Goal: Task Accomplishment & Management: Use online tool/utility

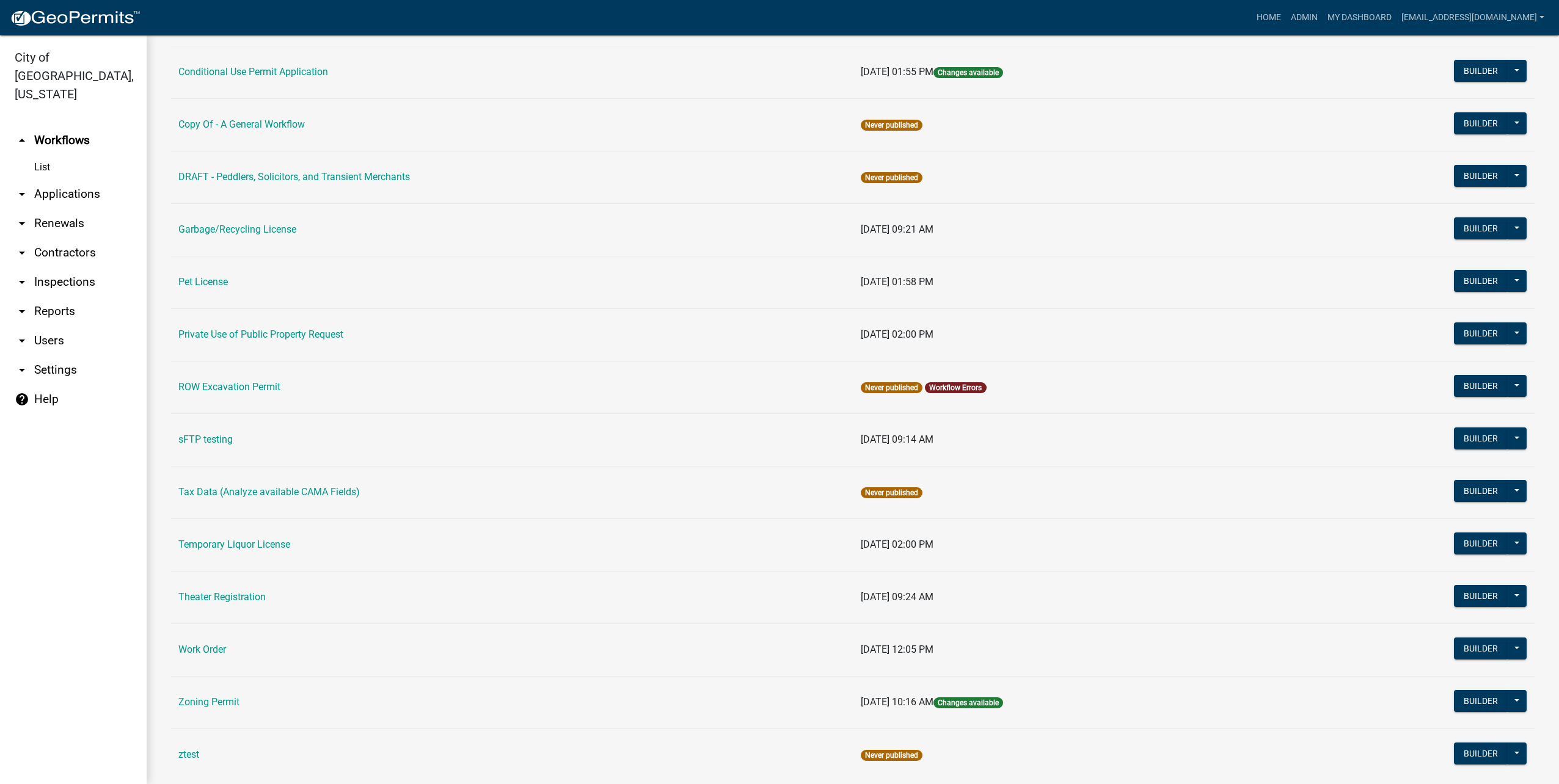
scroll to position [407, 0]
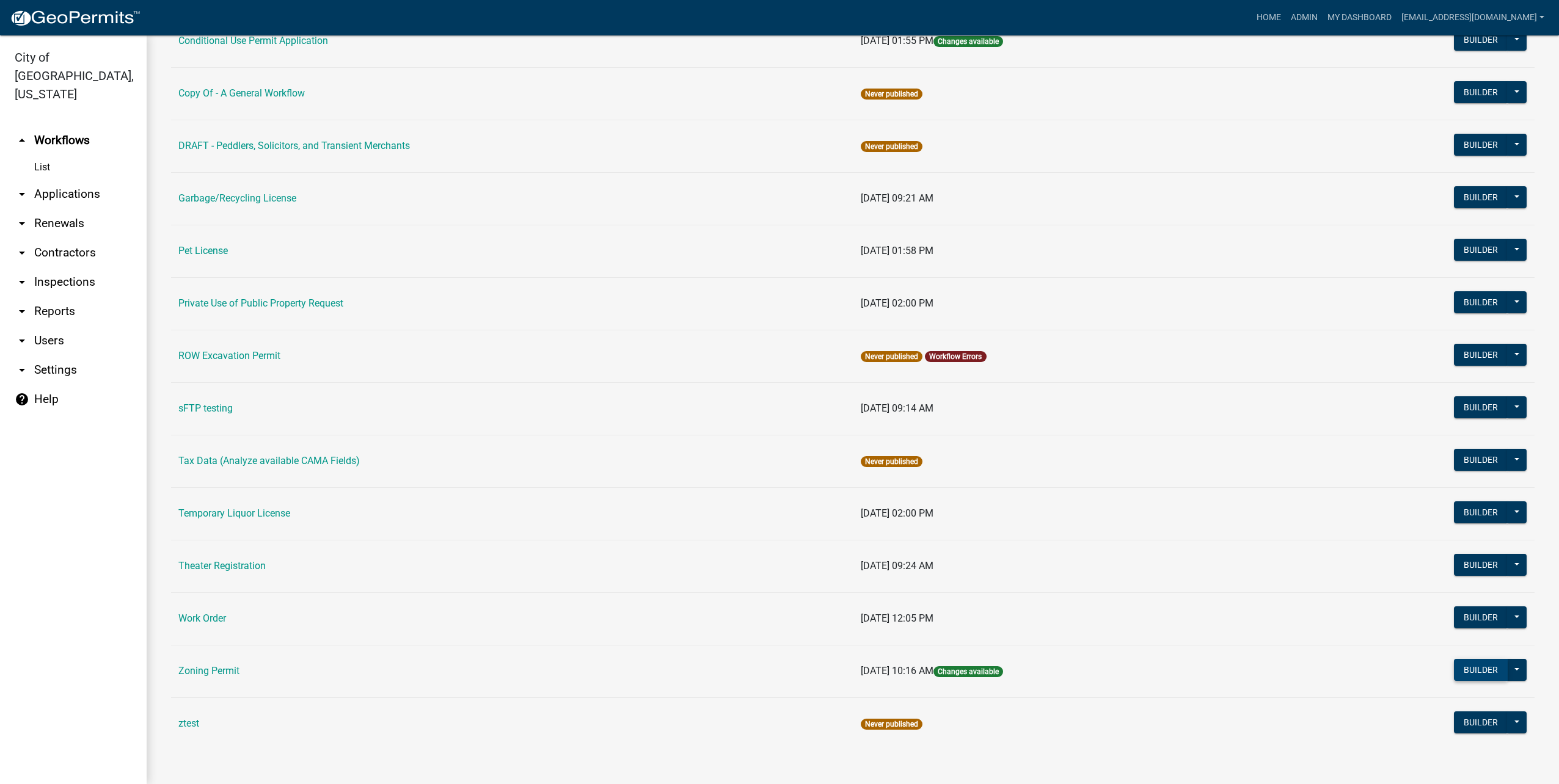
click at [1472, 678] on button "Builder" at bounding box center [1481, 669] width 54 height 22
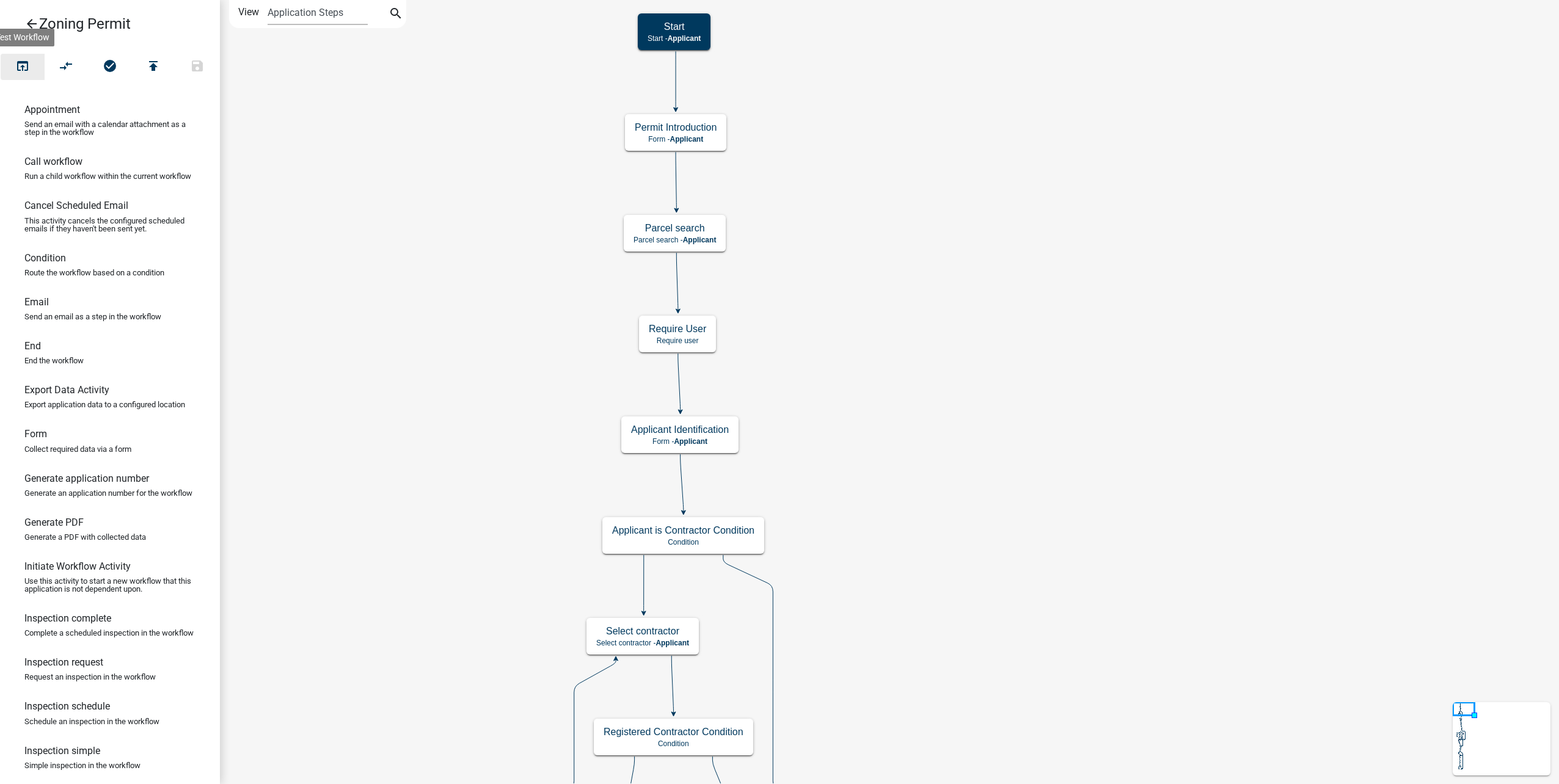
click at [18, 78] on button "open_in_browser" at bounding box center [23, 67] width 44 height 27
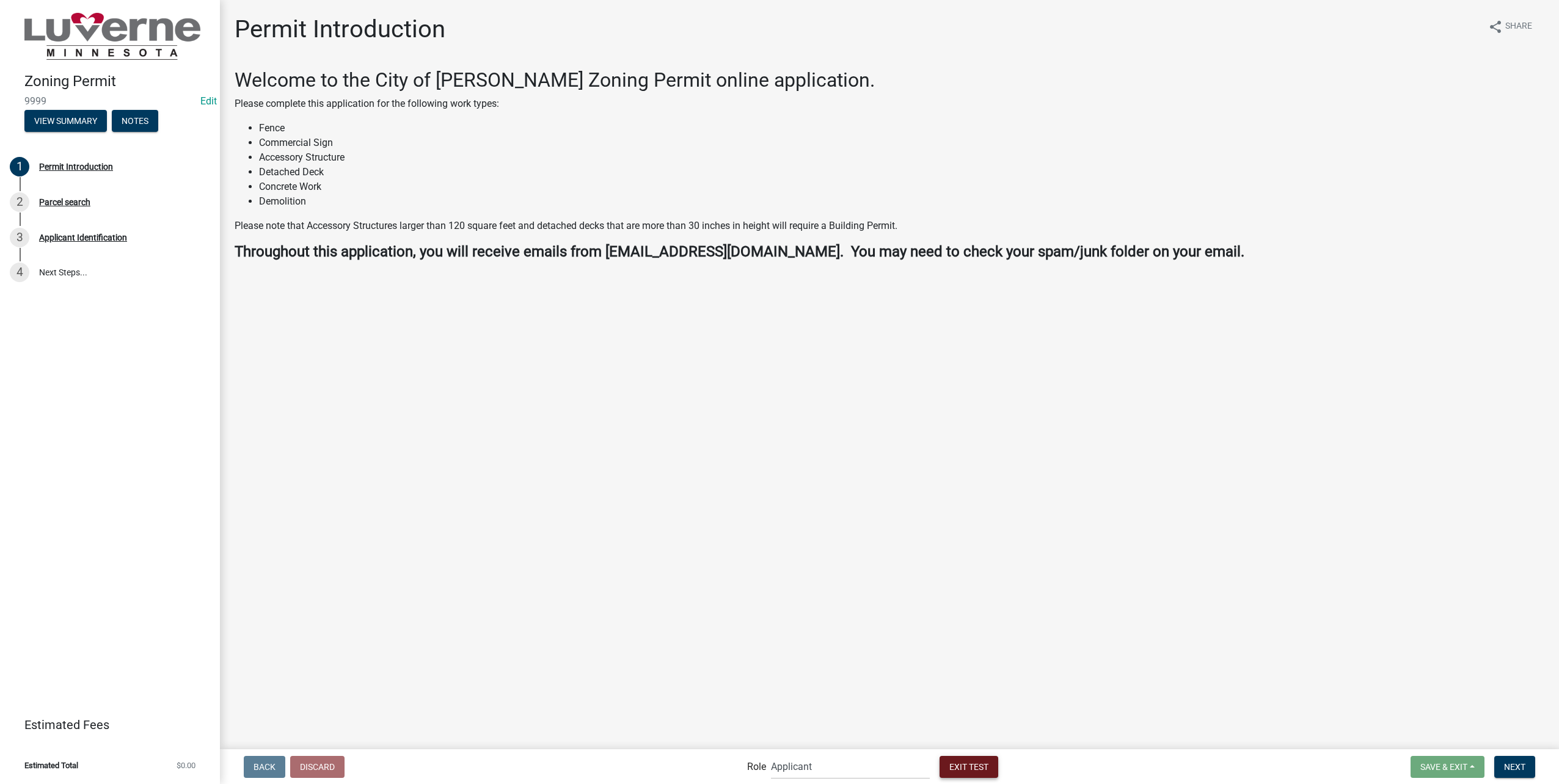
click at [978, 770] on span "Exit Test" at bounding box center [968, 766] width 39 height 9
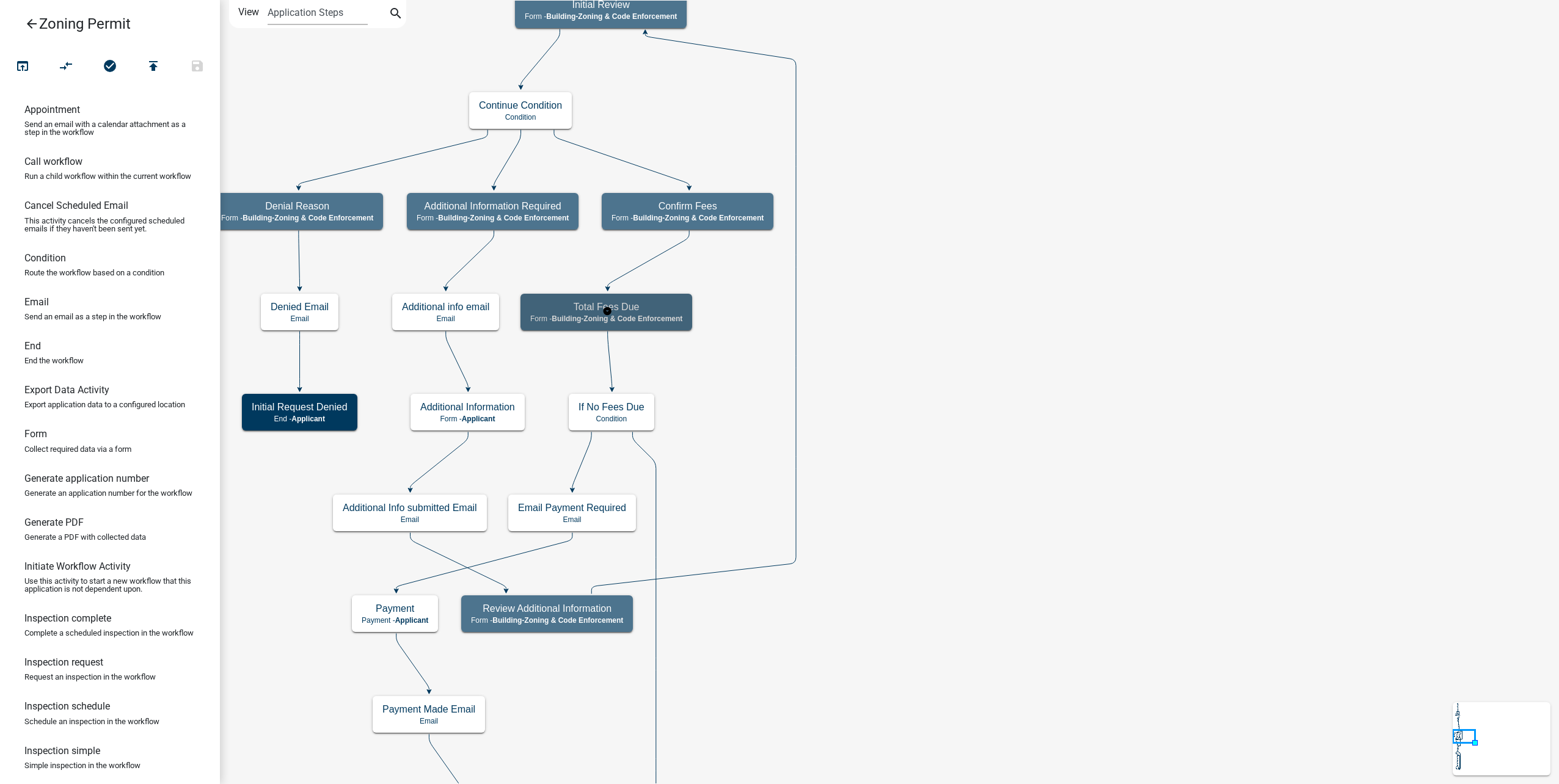
click at [663, 321] on span "Building-Zoning & Code Enforcement" at bounding box center [617, 318] width 131 height 9
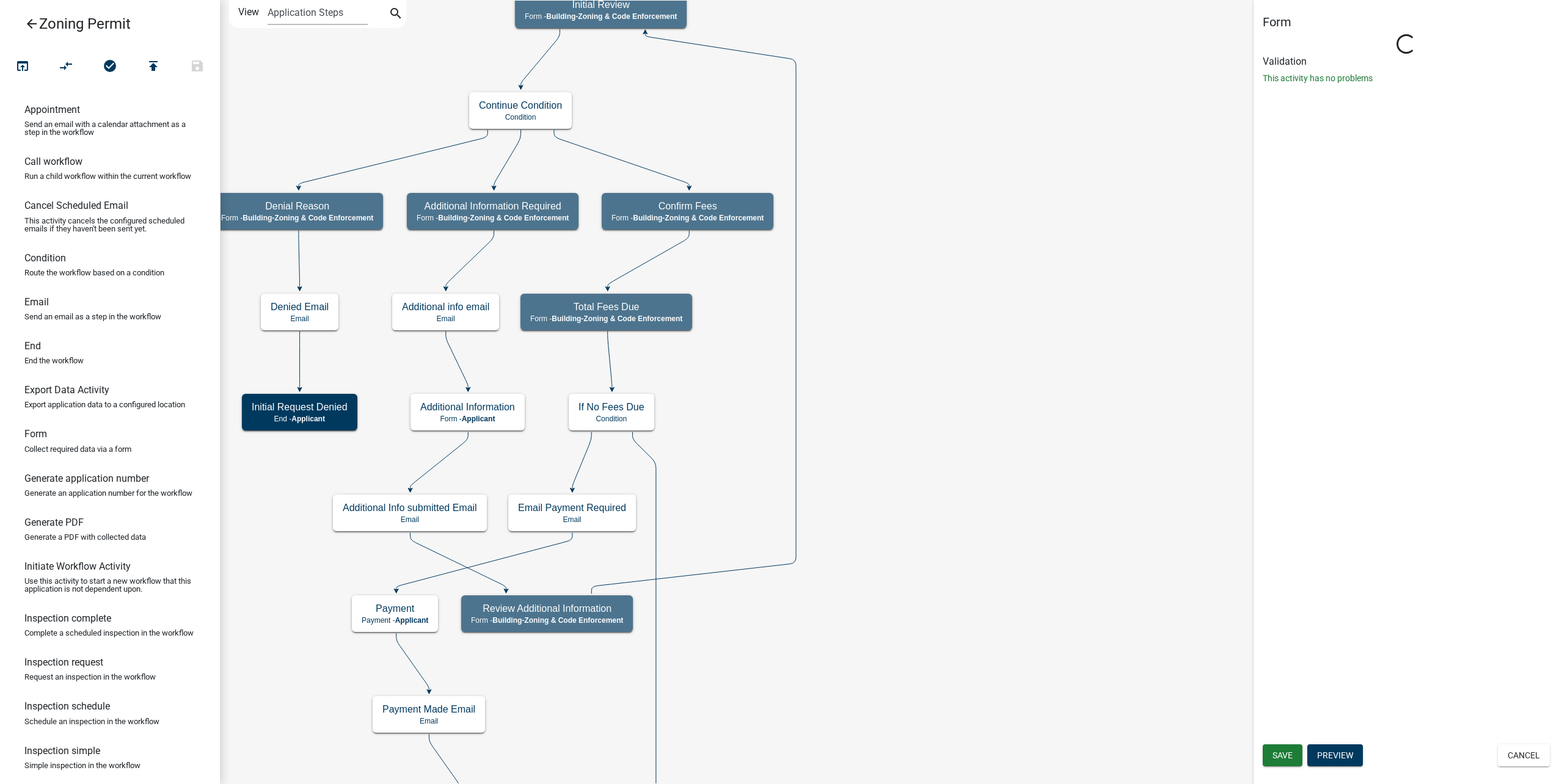
select select "AA0F0E89-27AD-4056-A8DF-C2D0F55E2258"
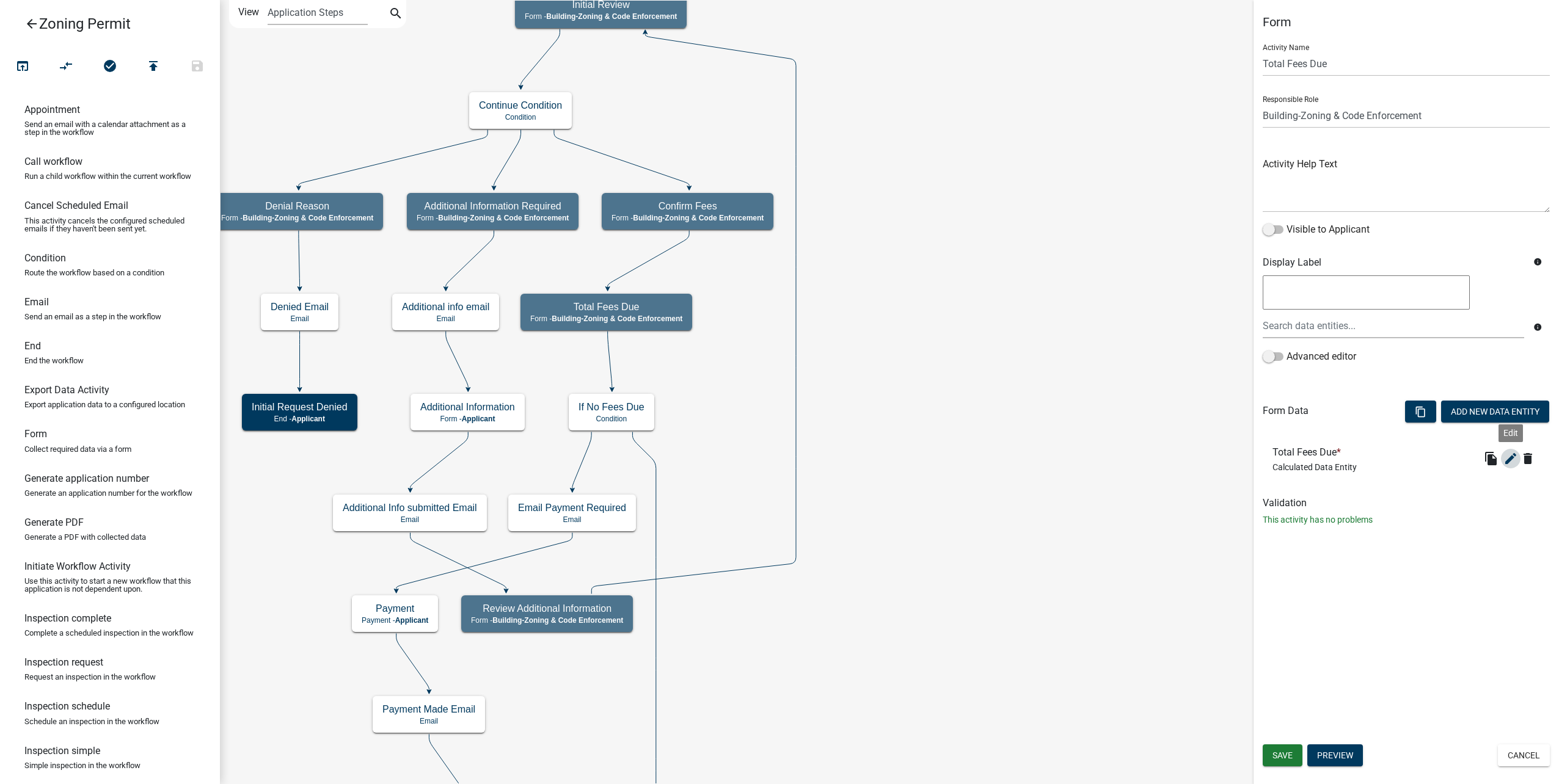
click at [1514, 454] on icon "edit" at bounding box center [1511, 458] width 14 height 14
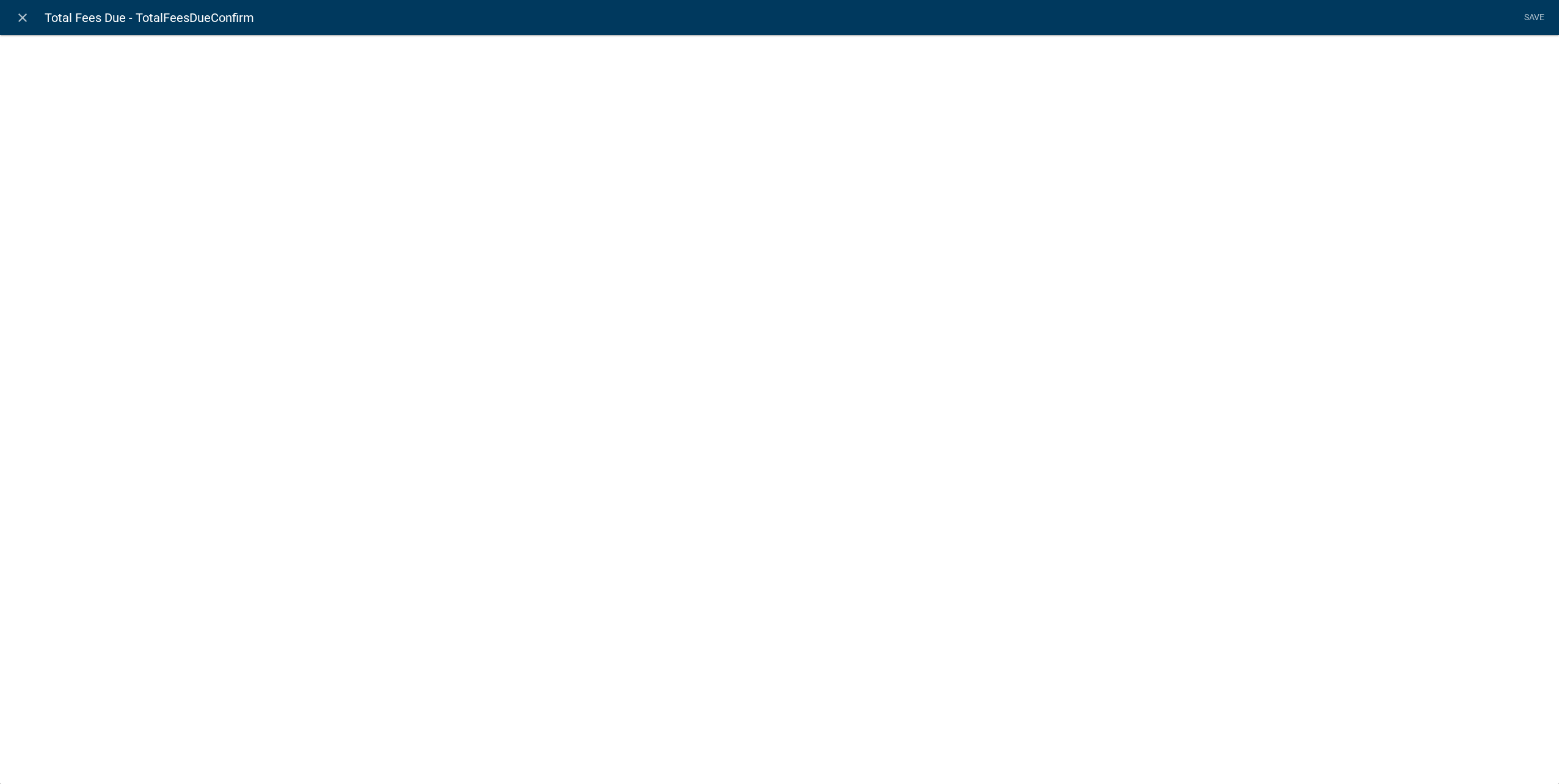
select select "calculated-value"
select select "2"
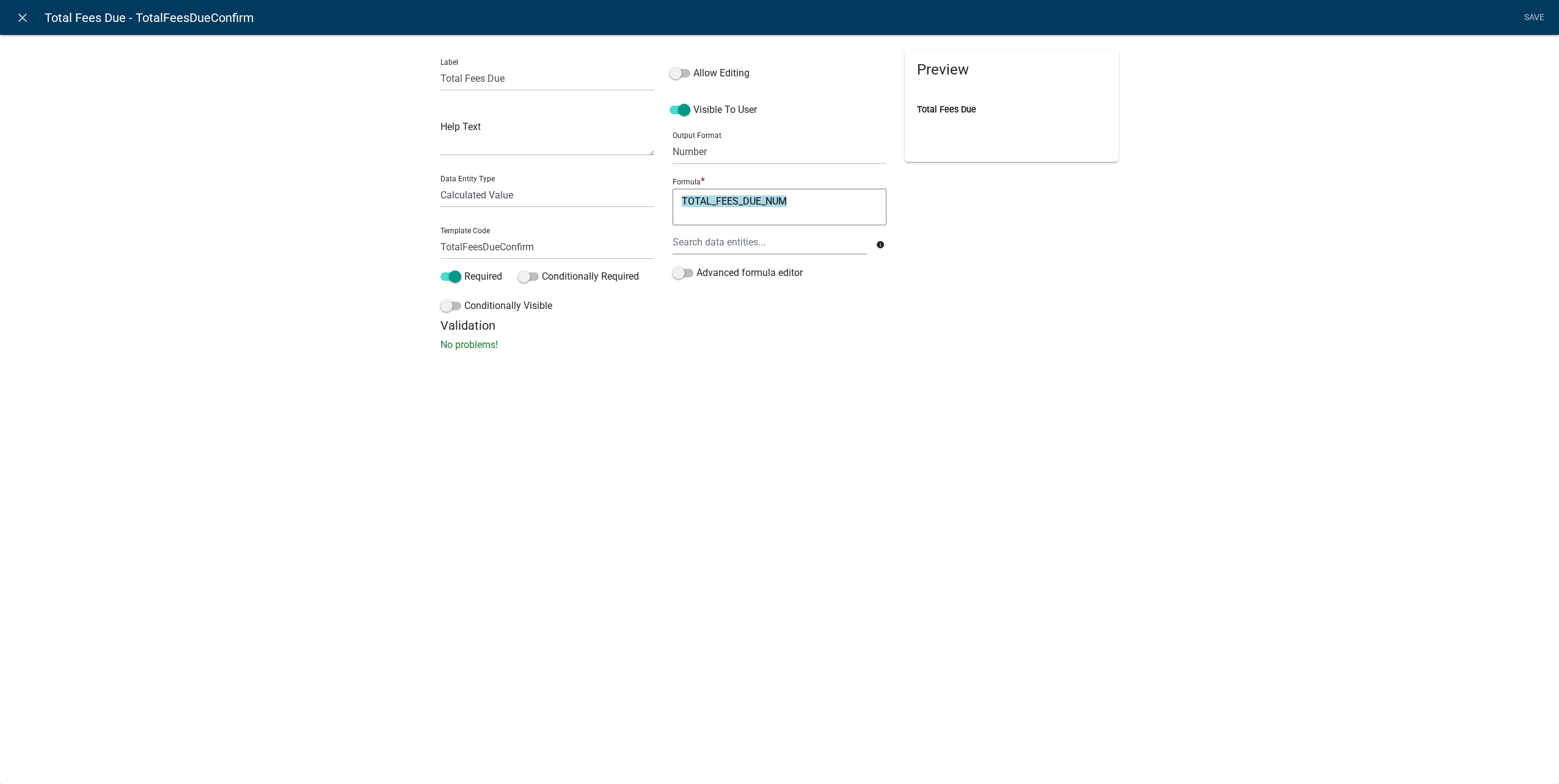
drag, startPoint x: 27, startPoint y: 13, endPoint x: 454, endPoint y: 172, distance: 455.6
click at [27, 13] on icon "close" at bounding box center [22, 17] width 14 height 14
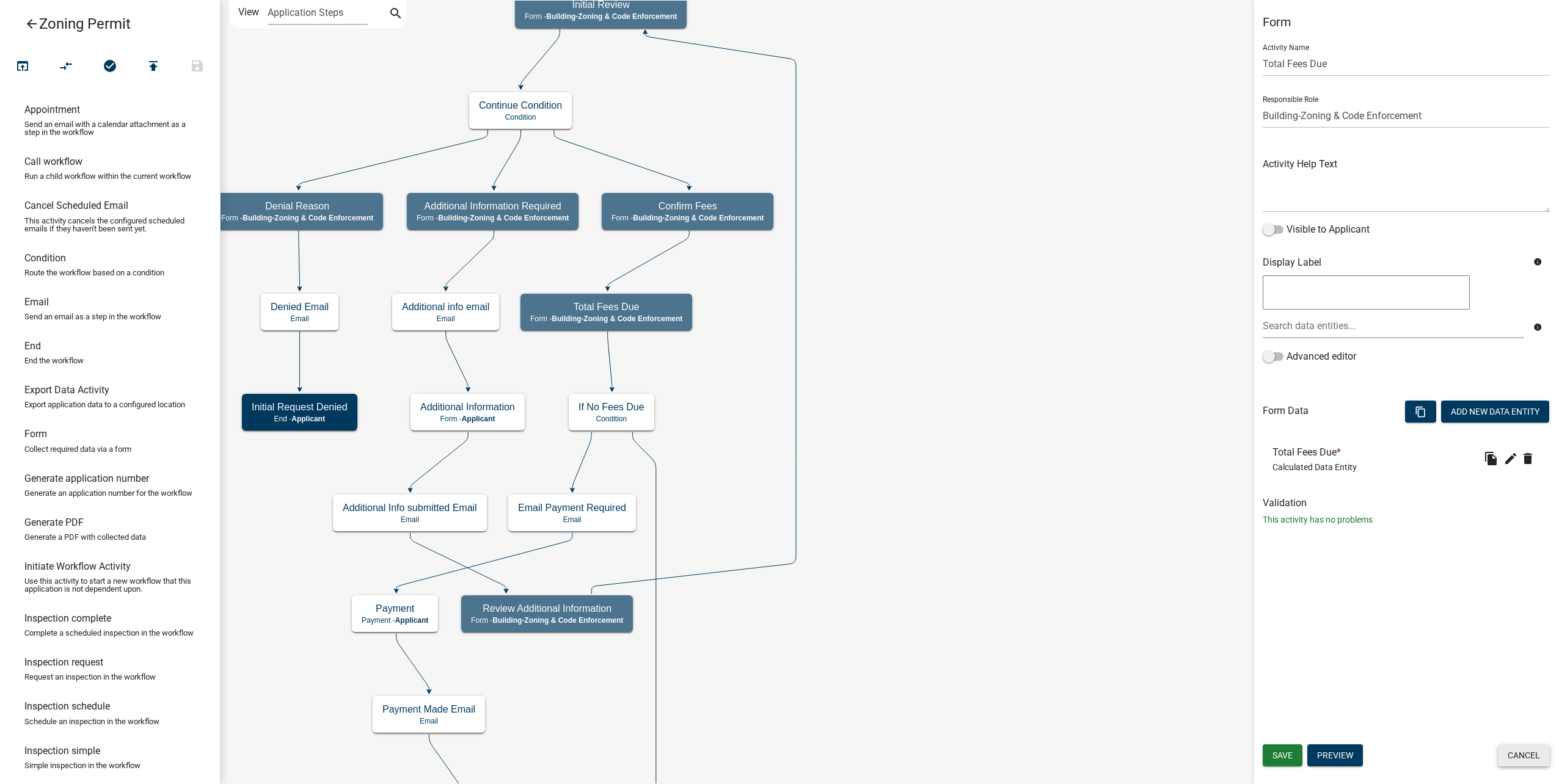
click at [1524, 757] on button "Cancel" at bounding box center [1524, 755] width 52 height 22
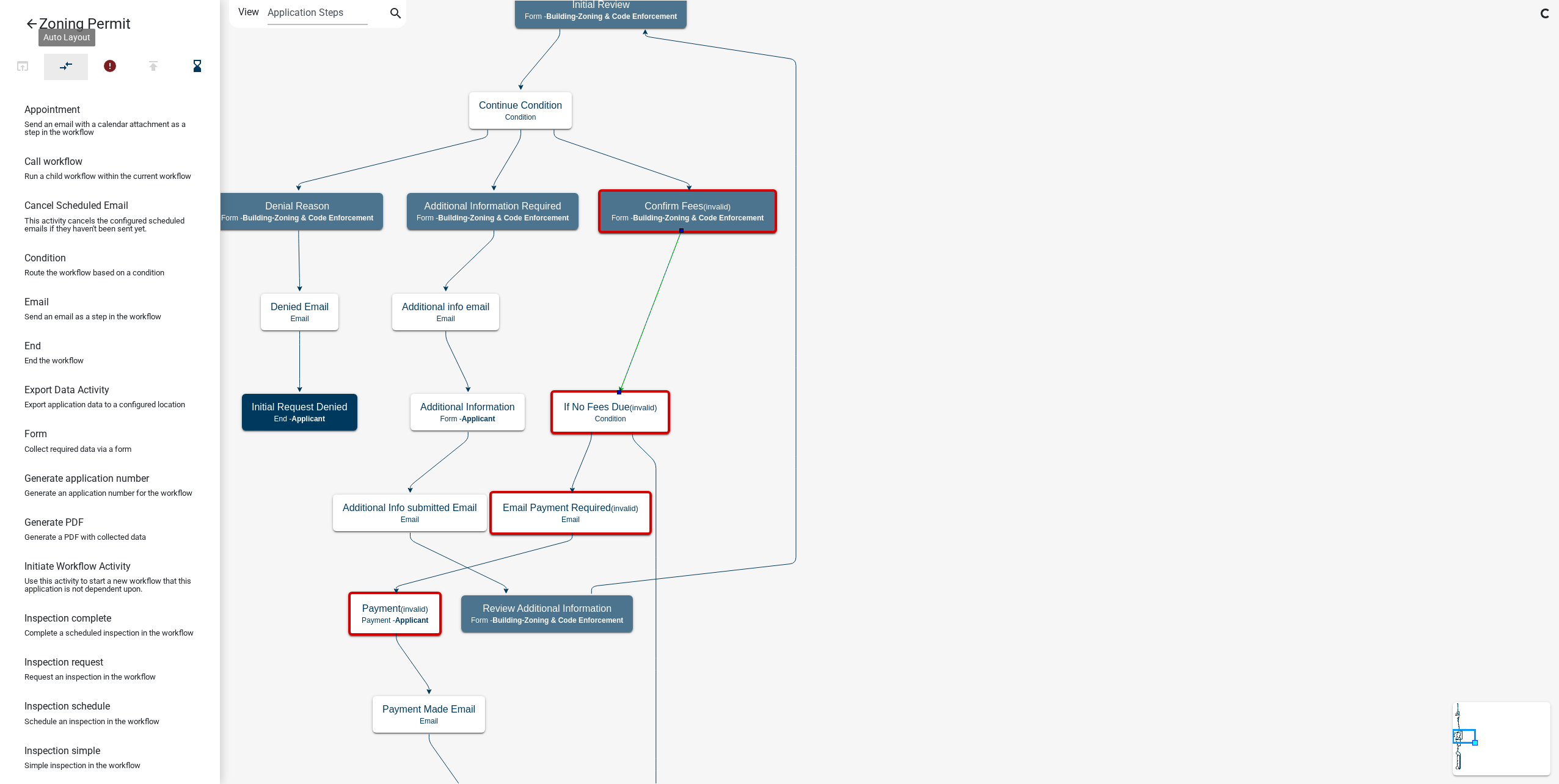
click at [73, 65] on icon "compare_arrows" at bounding box center [66, 67] width 14 height 17
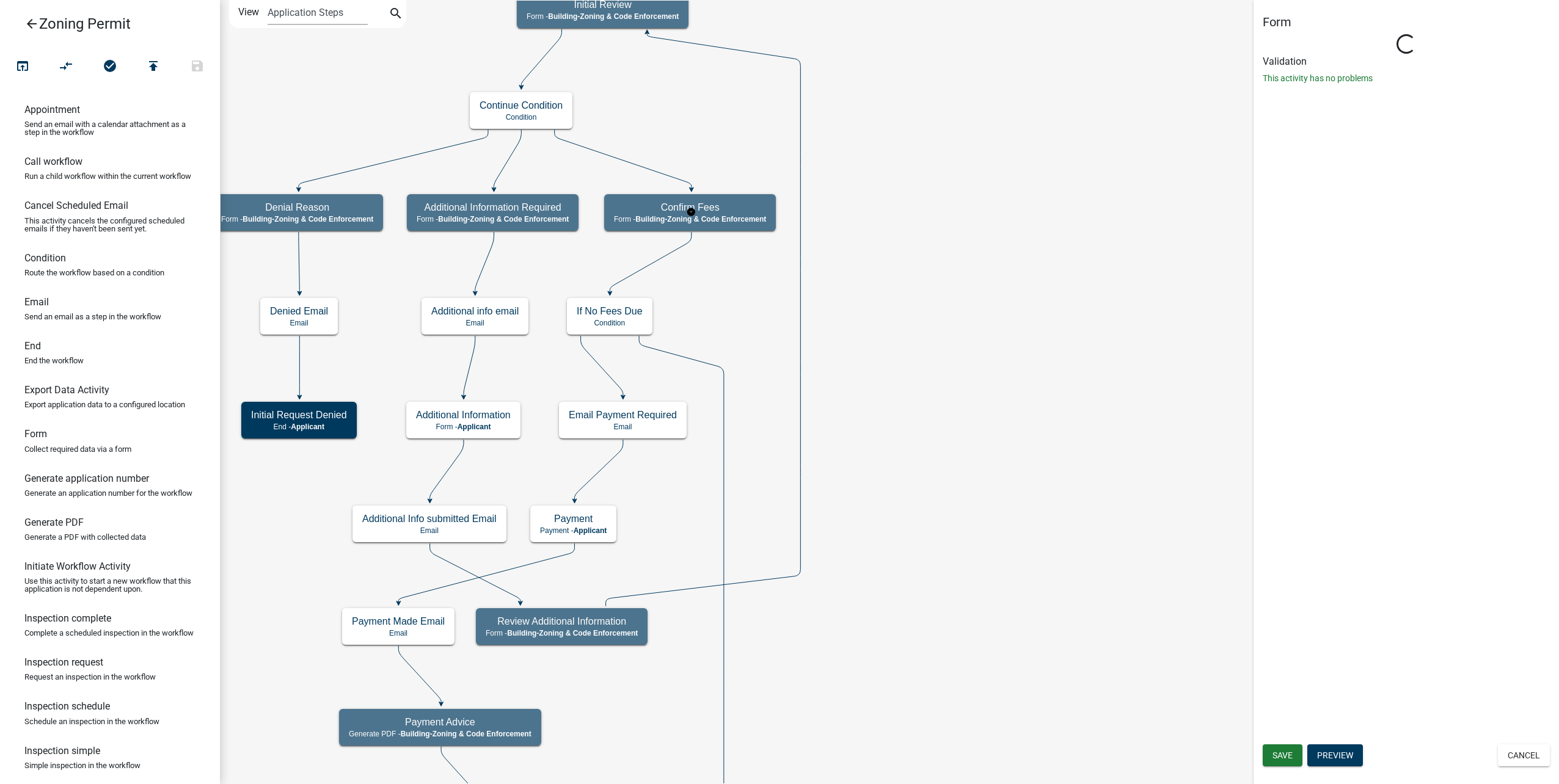
select select "AA0F0E89-27AD-4056-A8DF-C2D0F55E2258"
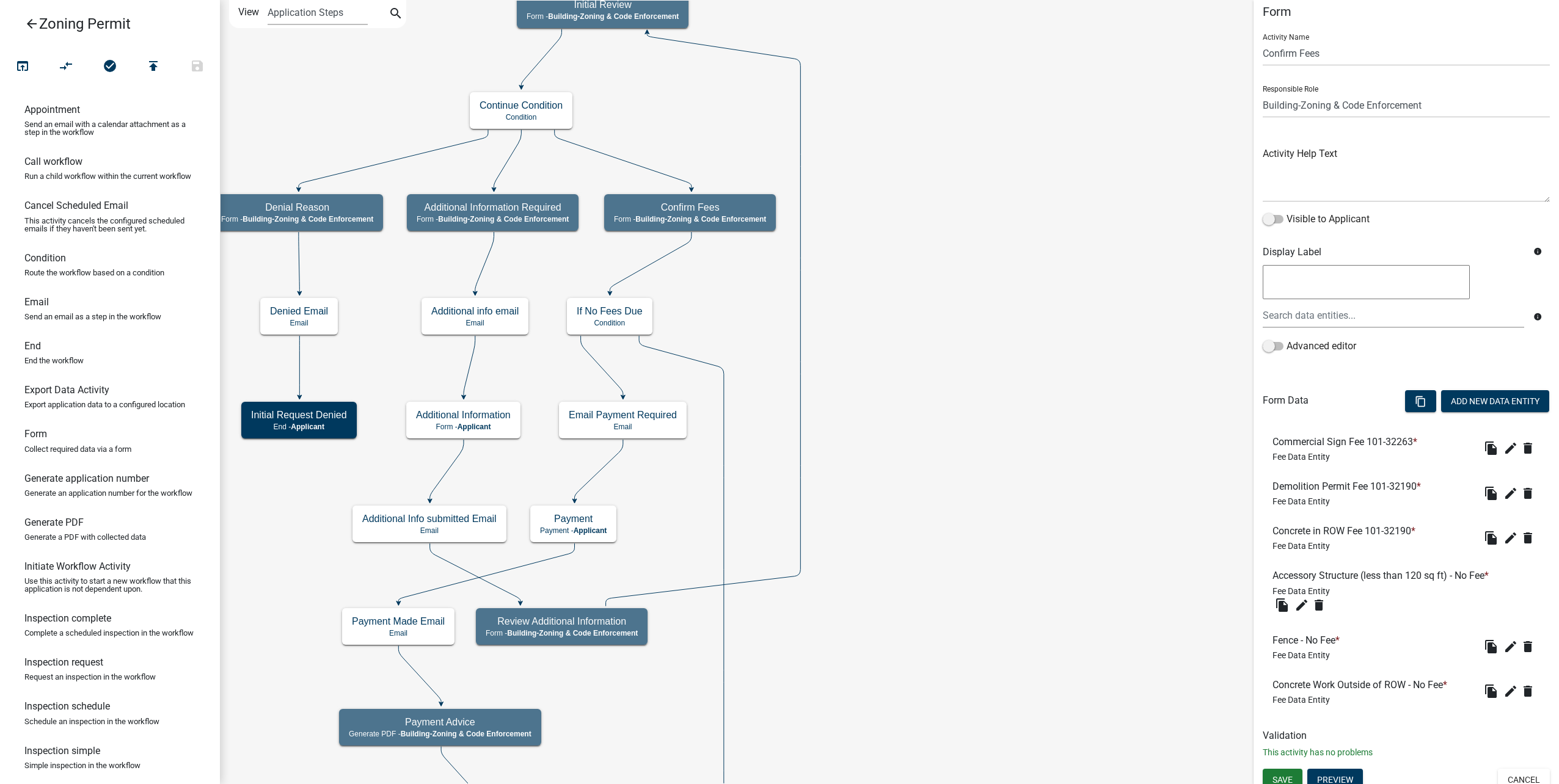
scroll to position [20, 0]
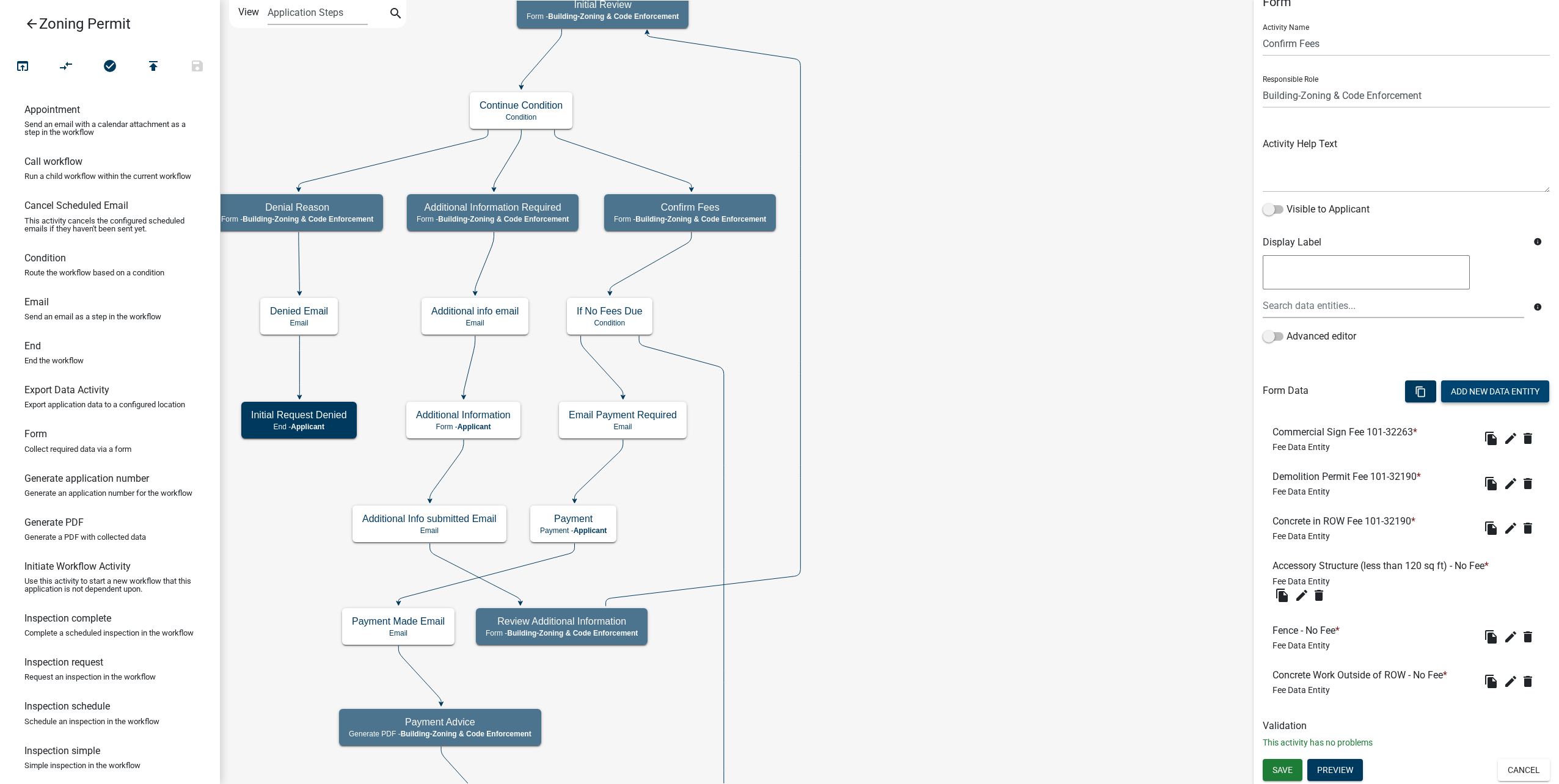
click at [1493, 388] on button "Add New Data Entity" at bounding box center [1495, 391] width 108 height 22
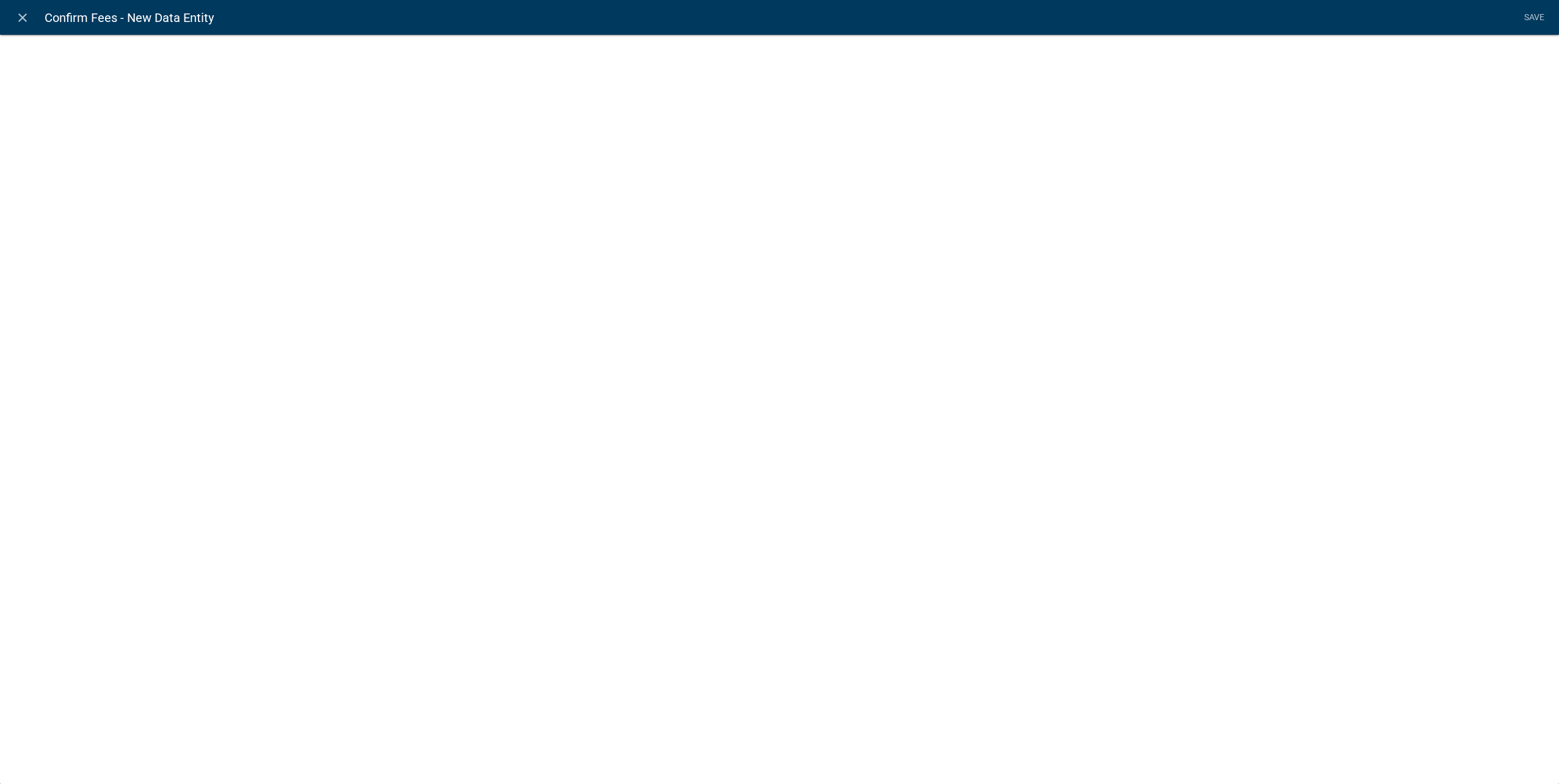
select select
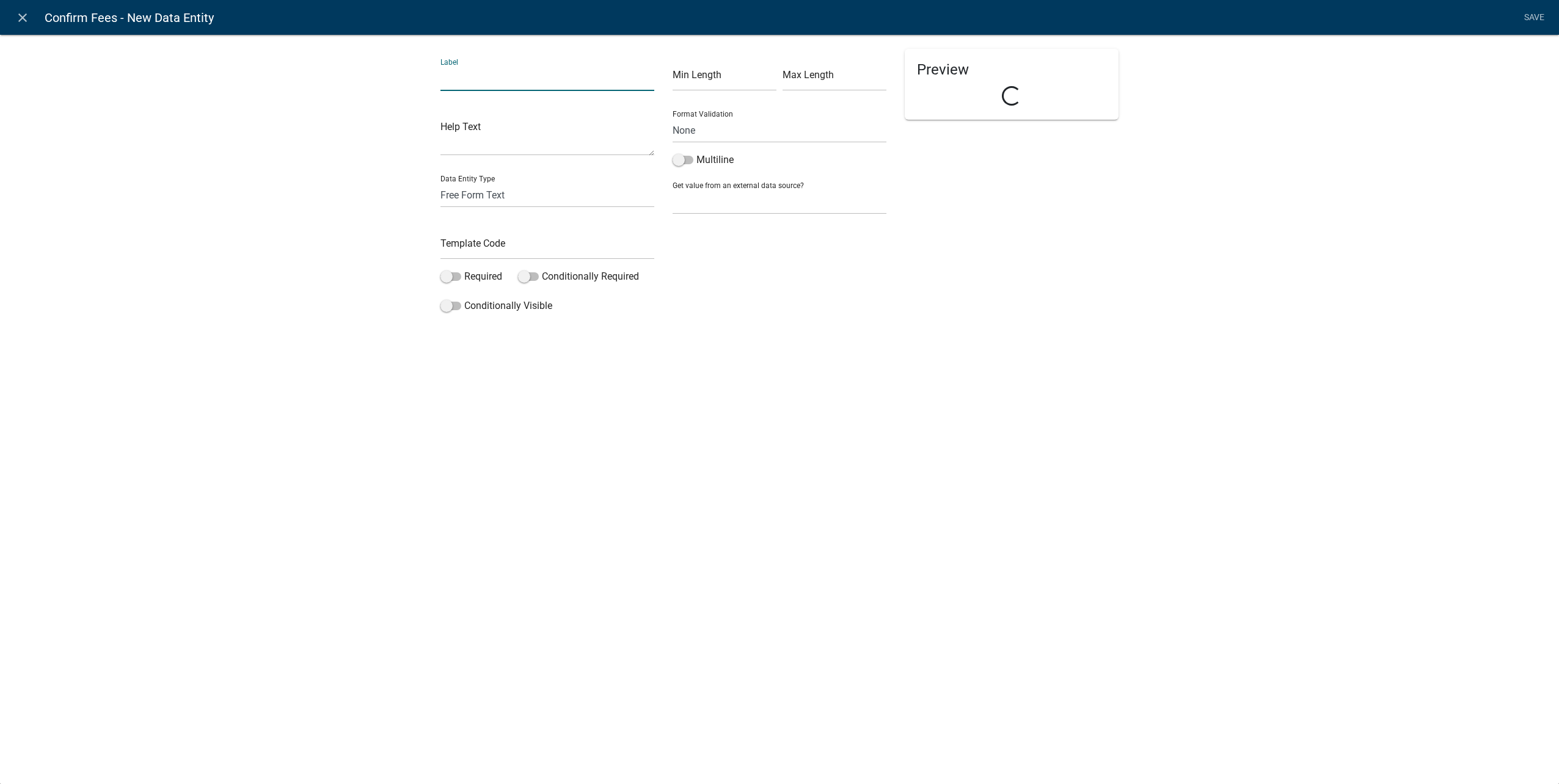
click at [525, 77] on input "text" at bounding box center [547, 79] width 214 height 25
type input "Total Fees Due"
select select "calculated-value"
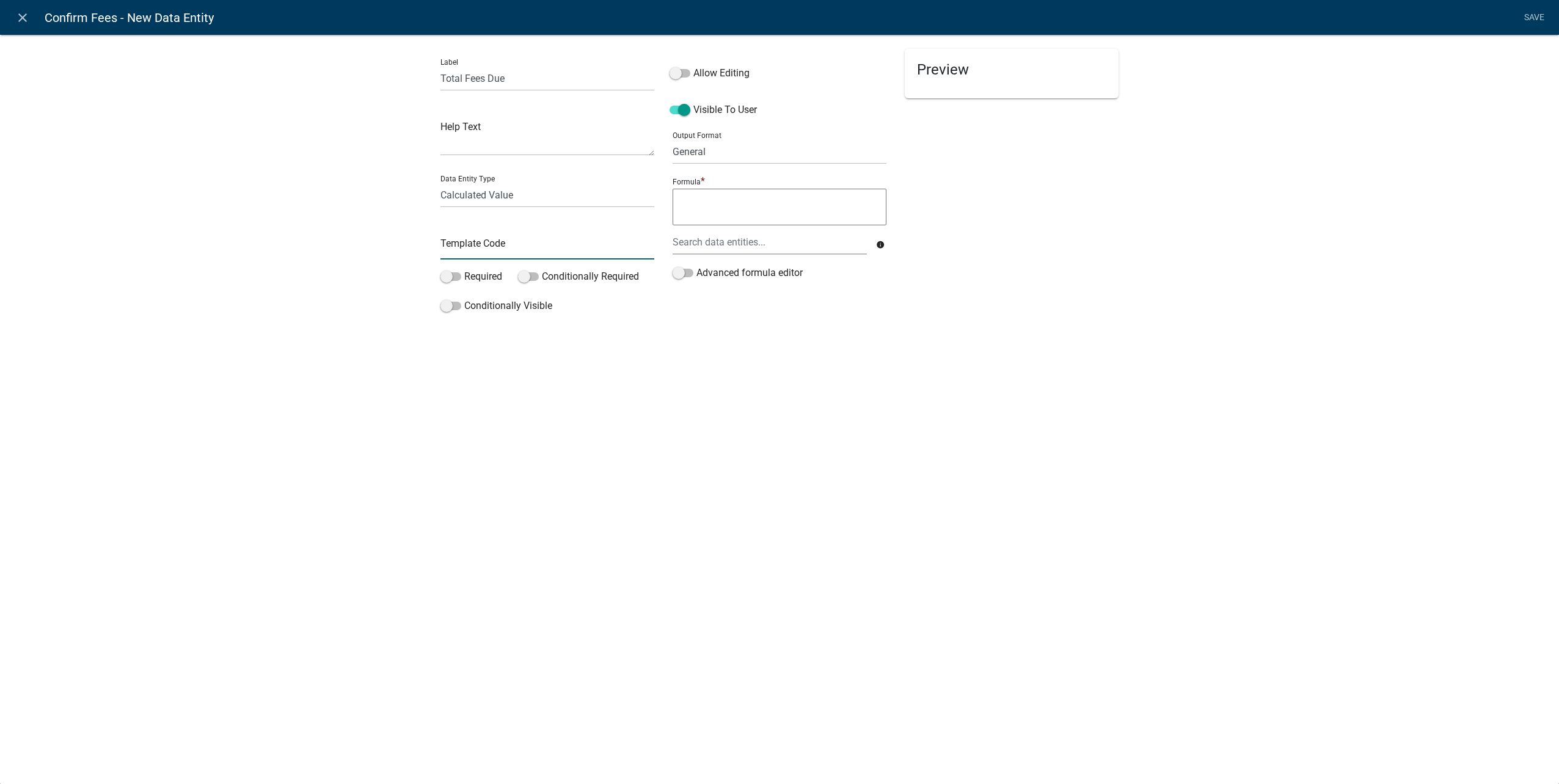
click at [491, 254] on input "text" at bounding box center [547, 247] width 214 height 25
type input "TotalFeesDueConfirm"
click at [453, 275] on span at bounding box center [451, 276] width 21 height 9
click at [464, 270] on input "Required" at bounding box center [464, 270] width 0 height 0
click at [680, 69] on span at bounding box center [680, 73] width 21 height 9
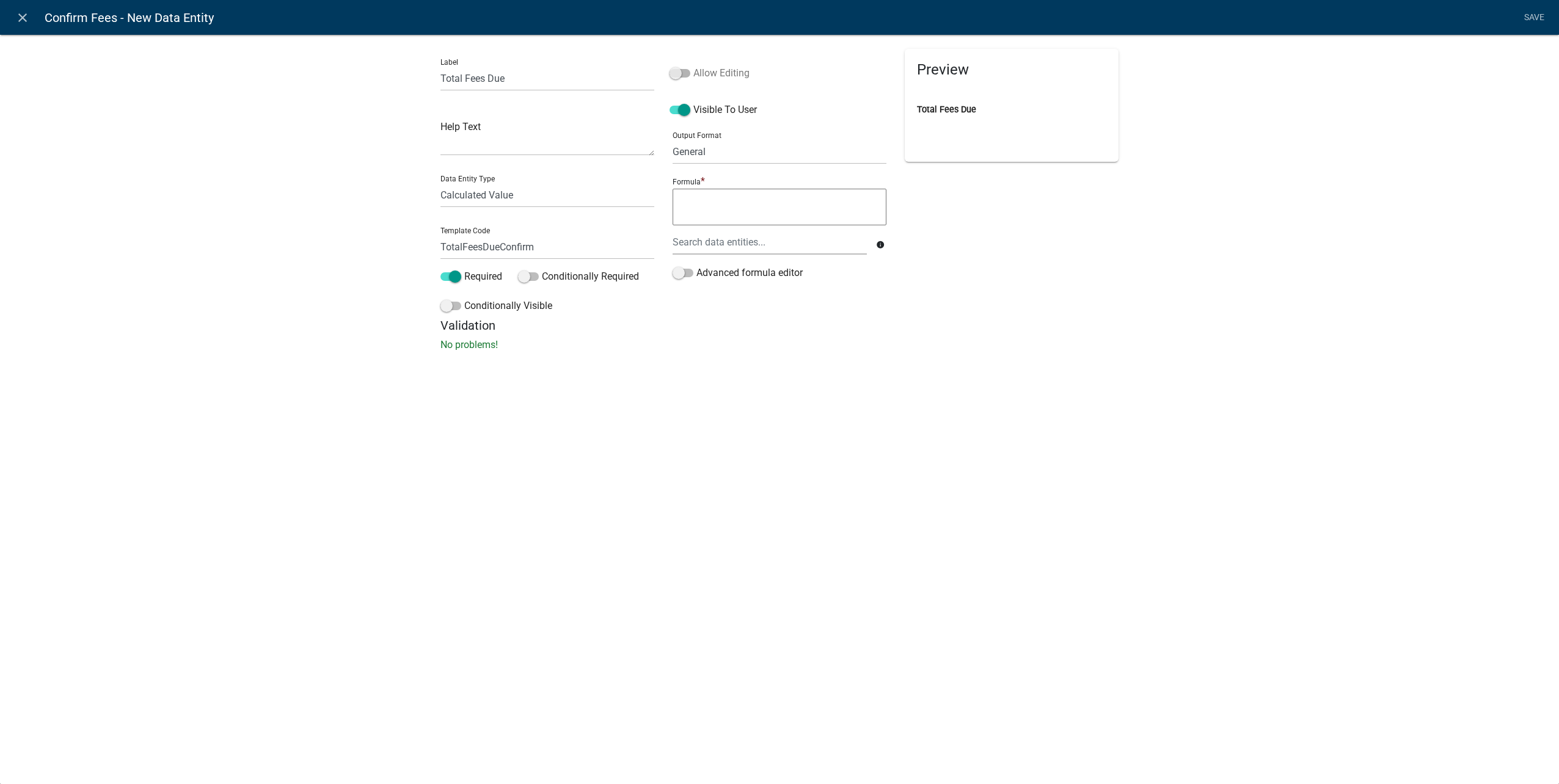
click at [693, 66] on input "Allow Editing" at bounding box center [693, 66] width 0 height 0
click at [727, 154] on select "General Text Number Decimal Date Date & Time" at bounding box center [780, 152] width 214 height 25
select select "2"
click at [673, 140] on select "General Text Number Decimal Date Date & Time" at bounding box center [780, 152] width 214 height 25
click at [719, 207] on textarea at bounding box center [780, 207] width 214 height 37
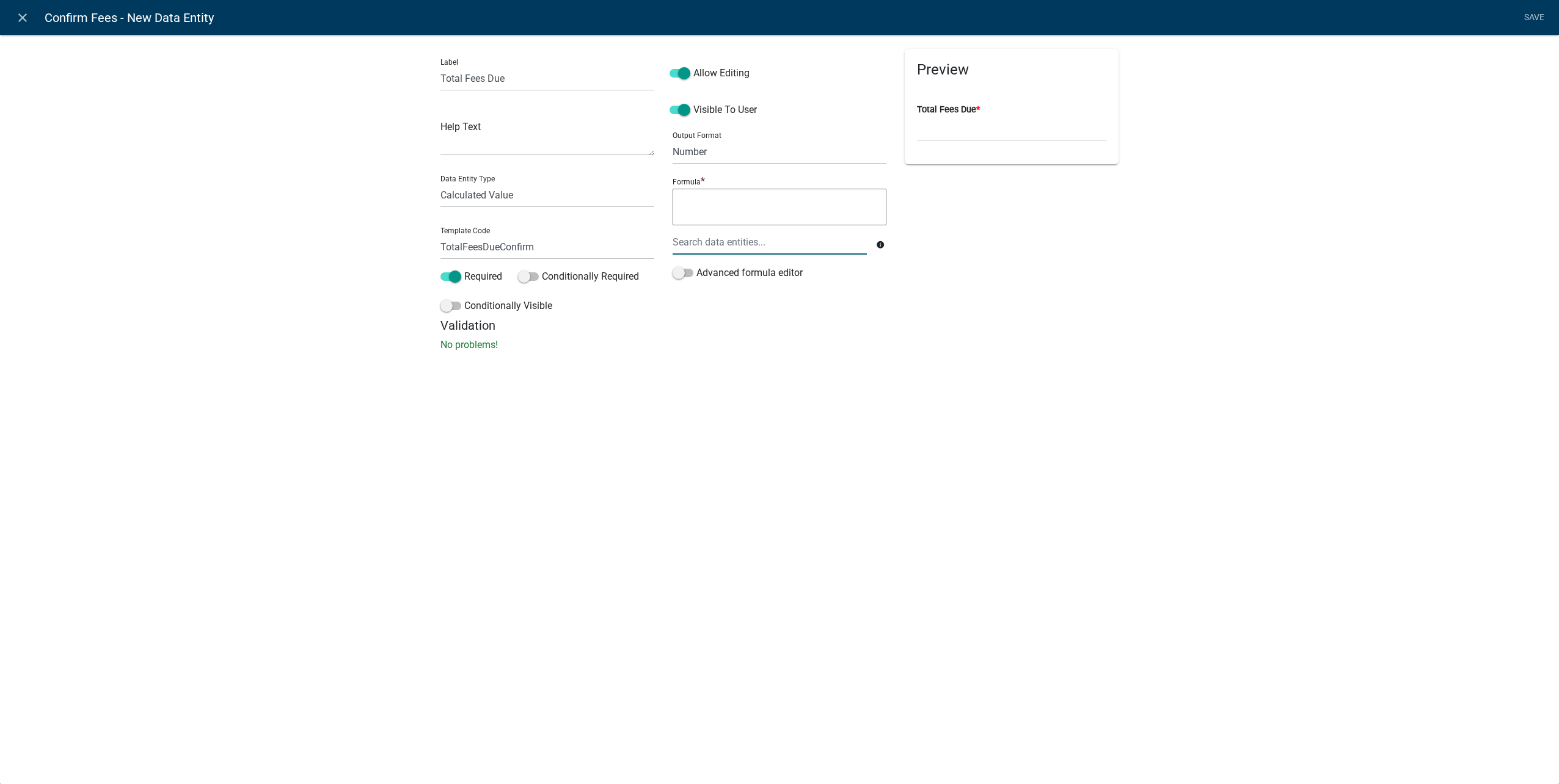
click at [836, 244] on div at bounding box center [770, 242] width 213 height 25
type input "total fee"
click at [778, 298] on button "TOTAL_FEES_DUE_NUM" at bounding box center [732, 308] width 137 height 29
type textarea "TOTAL_FEES_DUE_NUM"
click at [1536, 11] on link "Save" at bounding box center [1534, 17] width 30 height 23
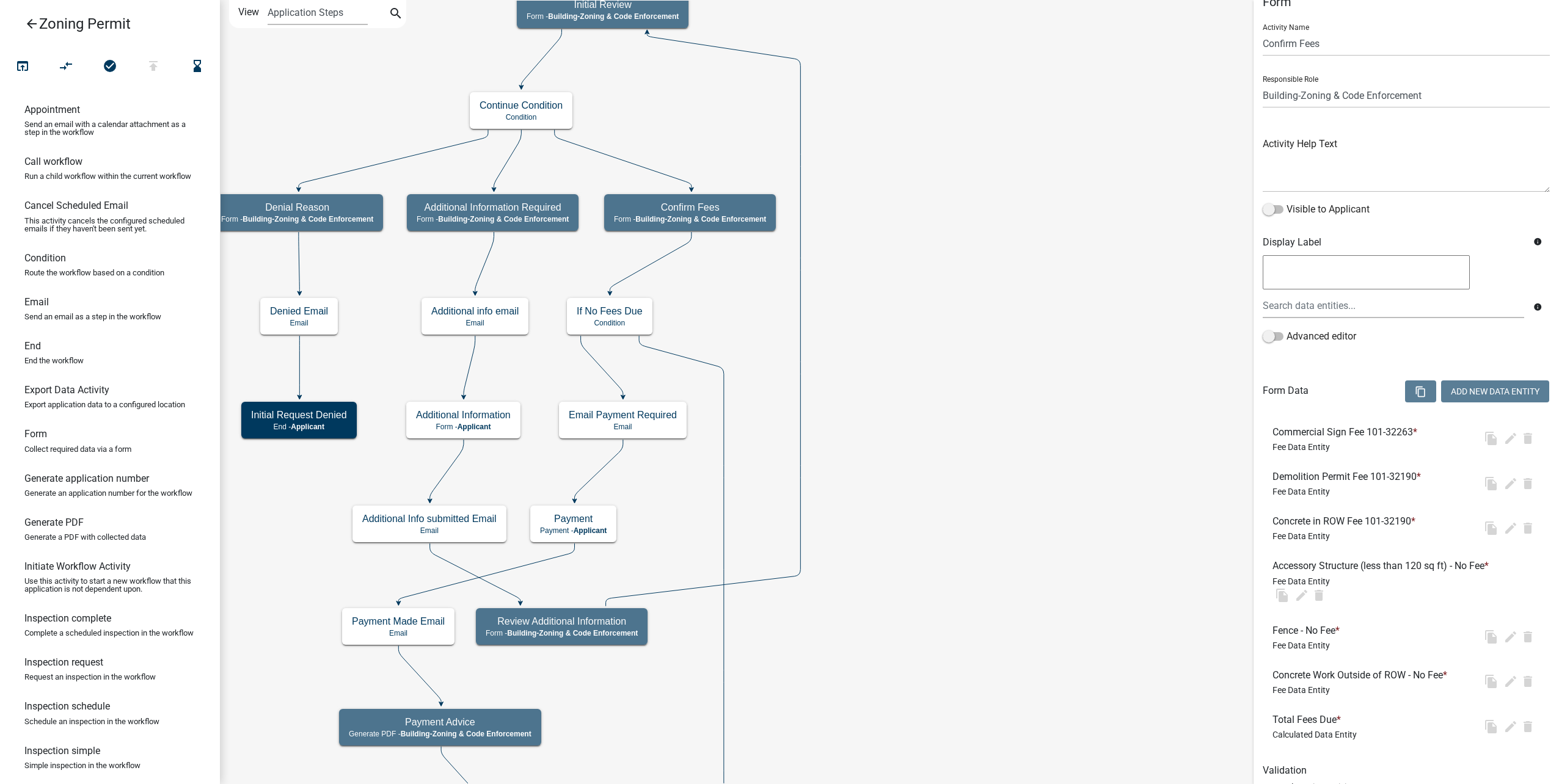
scroll to position [0, 0]
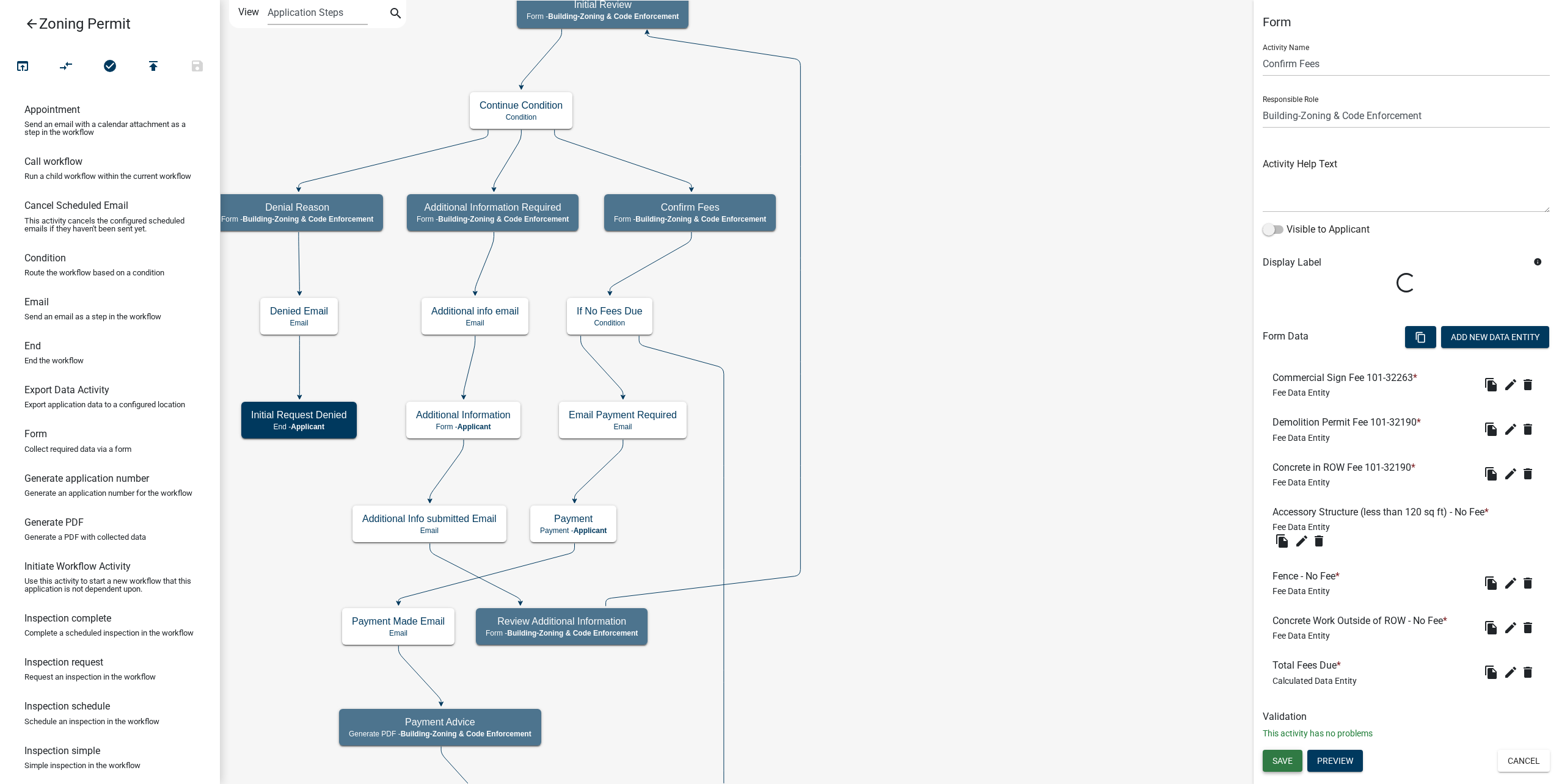
click at [1276, 768] on button "Save" at bounding box center [1283, 760] width 40 height 22
